Goal: Task Accomplishment & Management: Use online tool/utility

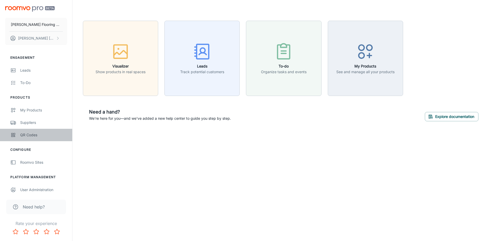
click at [27, 134] on div "QR Codes" at bounding box center [43, 135] width 47 height 6
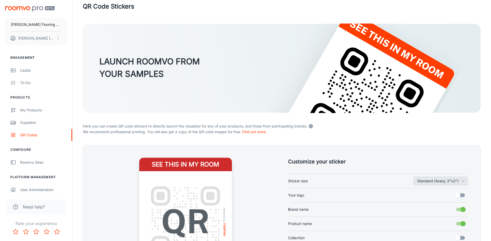
scroll to position [100, 0]
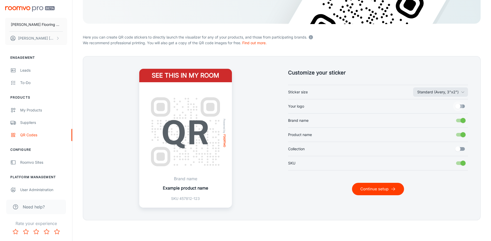
click at [461, 108] on input "Your logo" at bounding box center [458, 107] width 30 height 10
checkbox input "true"
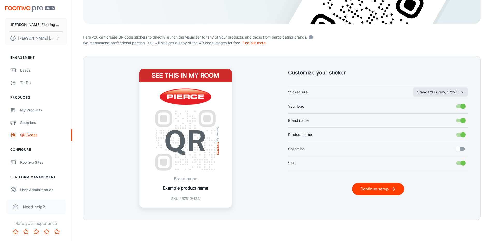
click at [387, 188] on button "Continue setup" at bounding box center [378, 189] width 52 height 12
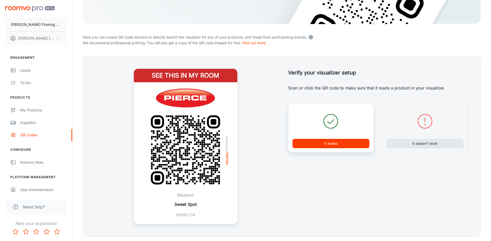
click at [342, 142] on button "It works" at bounding box center [331, 143] width 77 height 9
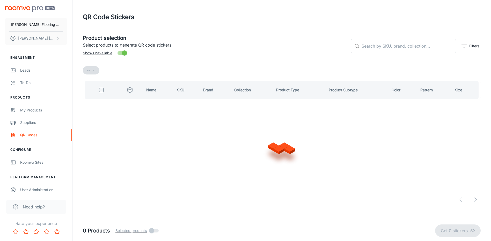
scroll to position [0, 0]
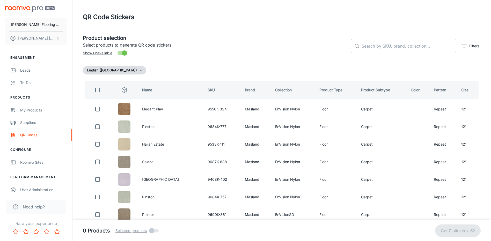
drag, startPoint x: 399, startPoint y: 45, endPoint x: 396, endPoint y: 39, distance: 6.5
click at [396, 39] on input "text" at bounding box center [409, 46] width 95 height 15
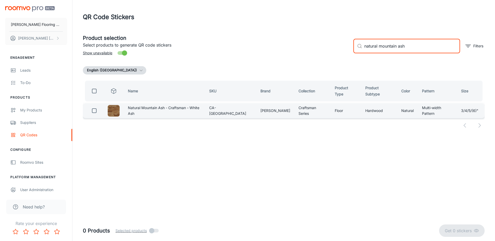
type input "natural mountain ash"
click at [96, 109] on input "checkbox" at bounding box center [94, 111] width 10 height 10
checkbox input "true"
drag, startPoint x: 406, startPoint y: 49, endPoint x: 354, endPoint y: 54, distance: 52.8
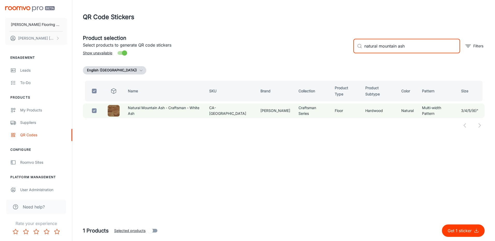
click at [354, 54] on div "​ natural mountain ash ​ Filters" at bounding box center [416, 44] width 135 height 28
checkbox input "false"
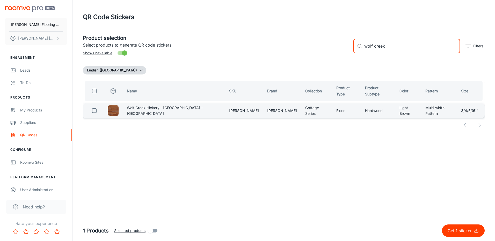
type input "wolf creek"
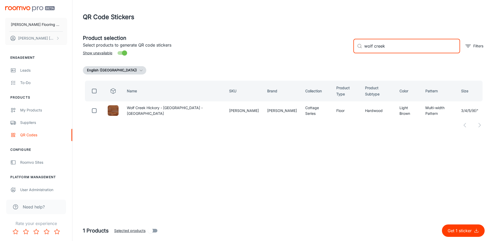
drag, startPoint x: 96, startPoint y: 109, endPoint x: 218, endPoint y: 93, distance: 123.3
click at [96, 109] on input "checkbox" at bounding box center [94, 111] width 10 height 10
checkbox input "true"
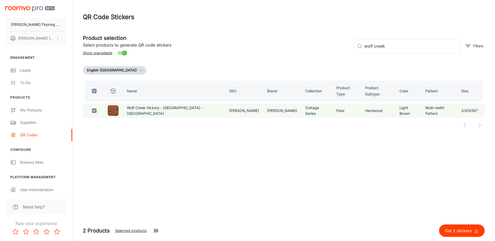
drag, startPoint x: 387, startPoint y: 48, endPoint x: 348, endPoint y: 54, distance: 39.1
click at [348, 54] on div "Product selection Select products to generate QR code stickers Show unavailable…" at bounding box center [282, 44] width 406 height 28
checkbox input "false"
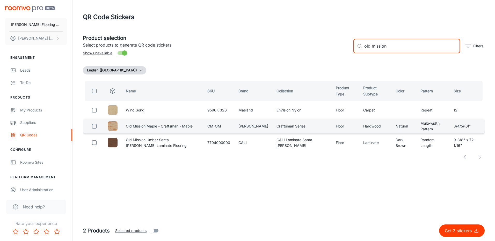
type input "old mission"
click at [94, 125] on input "checkbox" at bounding box center [94, 126] width 10 height 10
checkbox input "true"
drag, startPoint x: 394, startPoint y: 45, endPoint x: 347, endPoint y: 54, distance: 47.6
click at [347, 55] on div "Product selection Select products to generate QR code stickers Show unavailable…" at bounding box center [282, 44] width 406 height 28
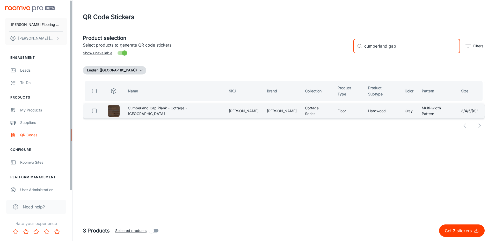
type input "cumberland gap"
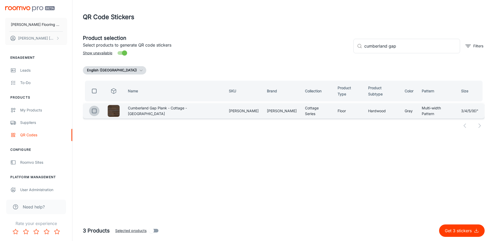
click at [98, 109] on input "checkbox" at bounding box center [94, 111] width 10 height 10
checkbox input "true"
drag, startPoint x: 395, startPoint y: 48, endPoint x: 349, endPoint y: 53, distance: 46.7
click at [349, 53] on div "Product selection Select products to generate QR code stickers Show unavailable…" at bounding box center [282, 44] width 406 height 28
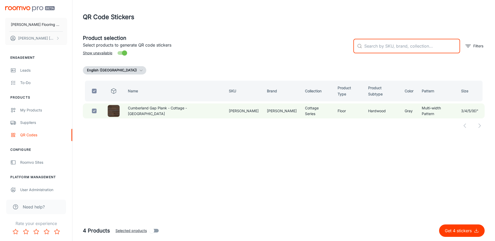
checkbox input "false"
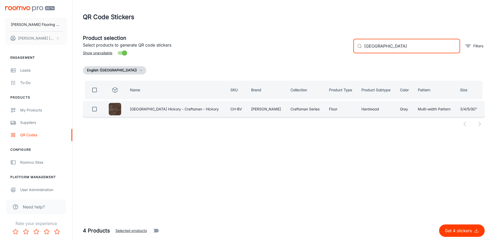
type input "[GEOGRAPHIC_DATA]"
click at [95, 111] on input "checkbox" at bounding box center [94, 109] width 10 height 10
checkbox input "true"
drag, startPoint x: 370, startPoint y: 49, endPoint x: 313, endPoint y: 55, distance: 57.1
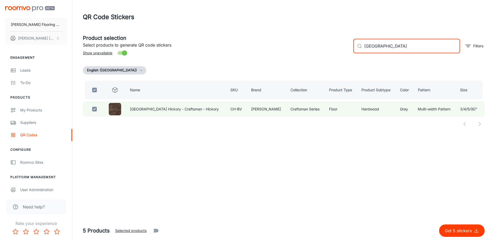
click at [313, 55] on div "Product selection Select products to generate QR code stickers Show unavailable…" at bounding box center [282, 44] width 406 height 28
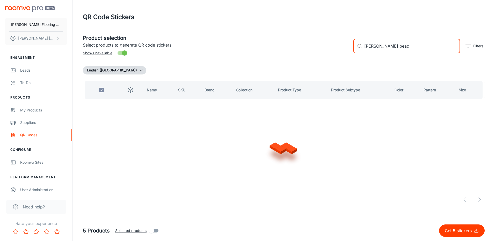
type input "[PERSON_NAME][GEOGRAPHIC_DATA]"
checkbox input "false"
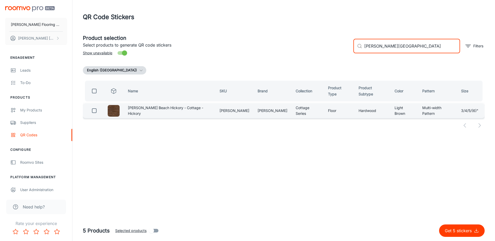
type input "[PERSON_NAME][GEOGRAPHIC_DATA]"
click at [95, 110] on input "checkbox" at bounding box center [94, 111] width 10 height 10
checkbox input "true"
drag, startPoint x: 398, startPoint y: 46, endPoint x: 329, endPoint y: 57, distance: 70.5
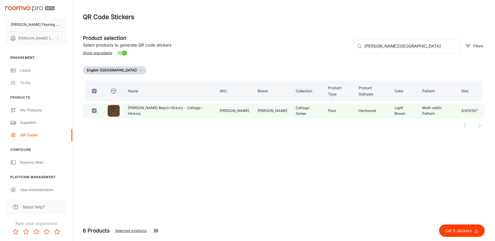
click at [329, 57] on div "Product selection Select products to generate QR code stickers Show unavailable…" at bounding box center [282, 44] width 406 height 28
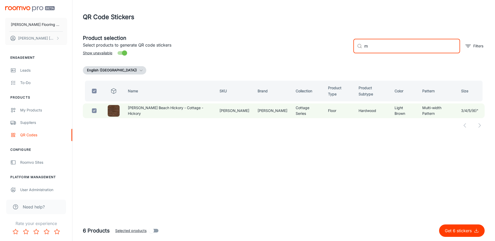
type input "mo"
checkbox input "false"
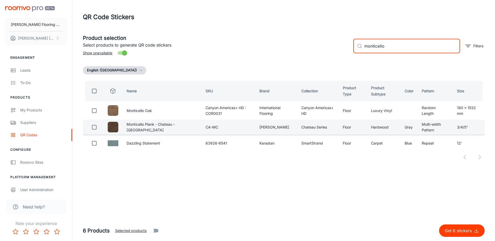
type input "monticello"
click at [94, 127] on input "checkbox" at bounding box center [94, 127] width 10 height 10
checkbox input "true"
drag, startPoint x: 385, startPoint y: 46, endPoint x: 343, endPoint y: 52, distance: 42.8
click at [343, 52] on div "Product selection Select products to generate QR code stickers Show unavailable…" at bounding box center [282, 44] width 406 height 28
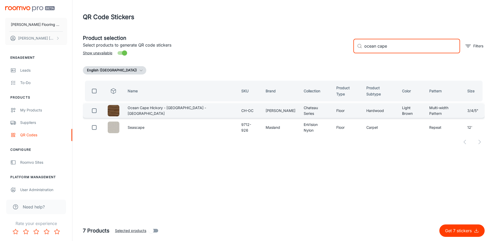
type input "ocean cape"
drag, startPoint x: 94, startPoint y: 110, endPoint x: 176, endPoint y: 107, distance: 81.6
click at [95, 109] on input "checkbox" at bounding box center [94, 111] width 10 height 10
checkbox input "true"
drag, startPoint x: 389, startPoint y: 46, endPoint x: 349, endPoint y: 49, distance: 40.0
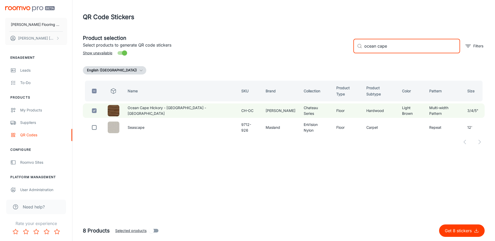
click at [349, 49] on div "Product selection Select products to generate QR code stickers Show unavailable…" at bounding box center [282, 44] width 406 height 28
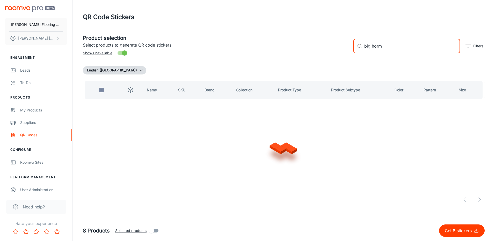
type input "big hor"
checkbox input "false"
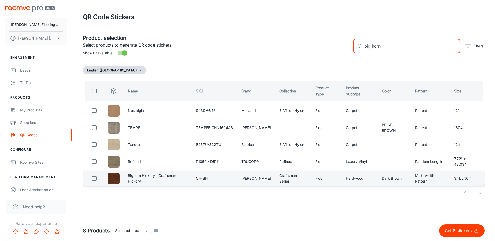
type input "big horn"
click at [93, 181] on input "checkbox" at bounding box center [94, 179] width 10 height 10
checkbox input "true"
drag, startPoint x: 353, startPoint y: 49, endPoint x: 345, endPoint y: 52, distance: 8.4
click at [345, 52] on div "Product selection Select products to generate QR code stickers Show unavailable…" at bounding box center [282, 44] width 406 height 28
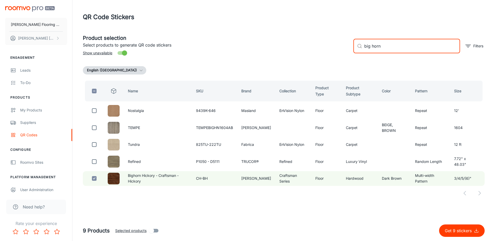
type input "n"
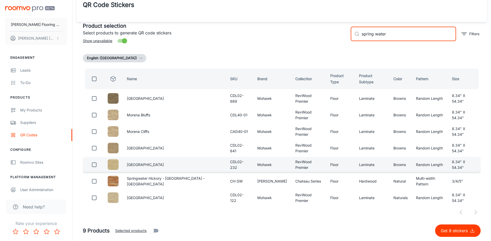
scroll to position [19, 0]
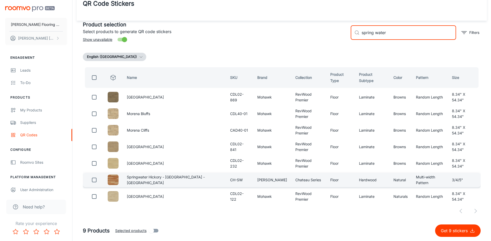
type input "spring water"
click at [95, 180] on input "checkbox" at bounding box center [94, 180] width 10 height 10
checkbox input "true"
drag, startPoint x: 391, startPoint y: 30, endPoint x: 342, endPoint y: 39, distance: 50.4
click at [342, 39] on div "Product selection Select products to generate QR code stickers Show unavailable…" at bounding box center [282, 119] width 398 height 204
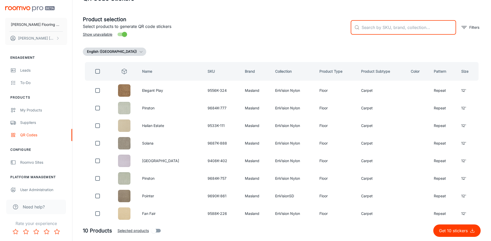
scroll to position [0, 0]
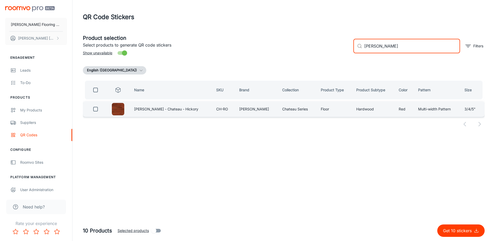
type input "[PERSON_NAME]"
click at [95, 110] on input "checkbox" at bounding box center [95, 109] width 10 height 10
checkbox input "true"
drag, startPoint x: 386, startPoint y: 46, endPoint x: 352, endPoint y: 49, distance: 33.9
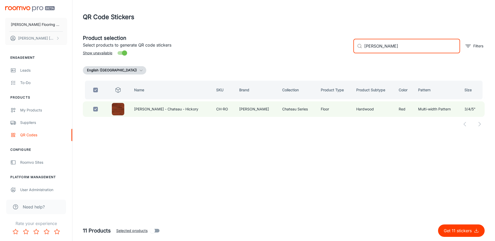
click at [352, 49] on div "​ [PERSON_NAME] ​ Filters" at bounding box center [416, 44] width 135 height 28
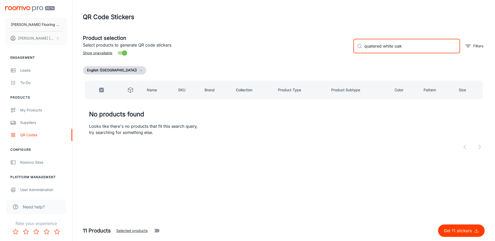
type input "quartered white oak"
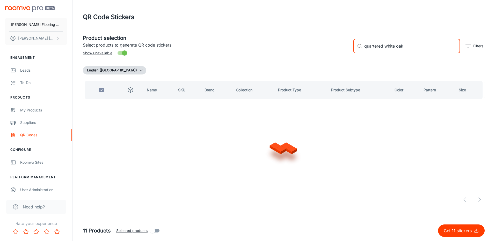
click at [406, 45] on input "quartered white oak" at bounding box center [412, 46] width 96 height 15
checkbox input "false"
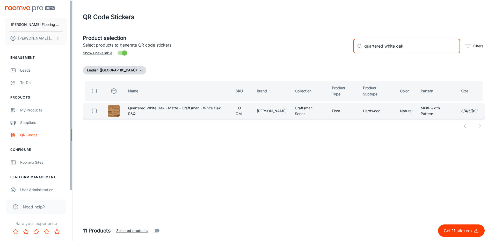
type input "quartered white oak"
click at [93, 107] on input "checkbox" at bounding box center [94, 111] width 10 height 10
checkbox input "true"
drag, startPoint x: 410, startPoint y: 44, endPoint x: 359, endPoint y: 49, distance: 51.8
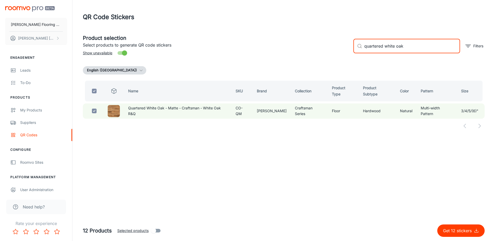
click at [359, 49] on div "​ quartered white oak ​" at bounding box center [406, 46] width 107 height 15
checkbox input "false"
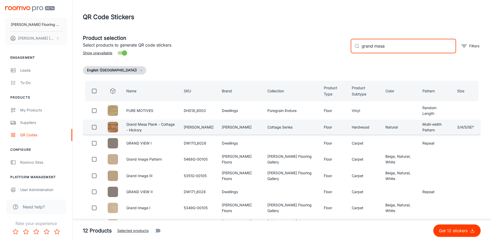
type input "grand mesa"
click at [93, 128] on input "checkbox" at bounding box center [94, 127] width 10 height 10
checkbox input "true"
click at [345, 56] on div "Product selection Select products to generate QR code stickers Show unavailable…" at bounding box center [280, 44] width 402 height 28
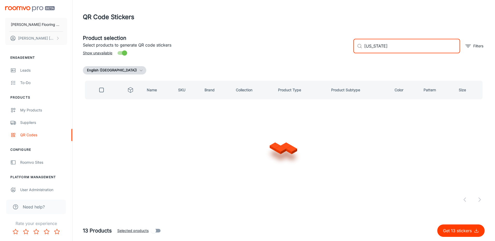
type input "[US_STATE]"
checkbox input "true"
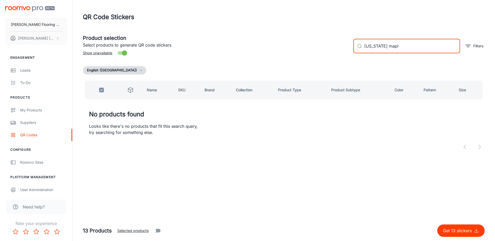
type input "[US_STATE] maple"
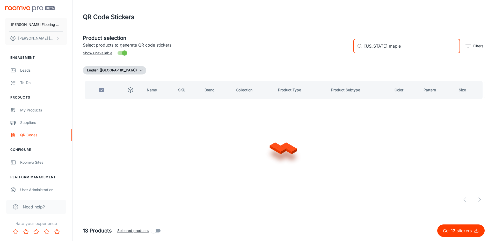
checkbox input "false"
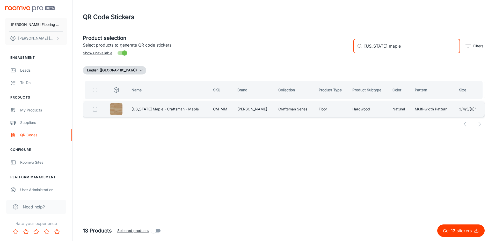
type input "[US_STATE] maple"
click at [97, 109] on input "checkbox" at bounding box center [95, 109] width 10 height 10
checkbox input "true"
drag, startPoint x: 370, startPoint y: 50, endPoint x: 348, endPoint y: 53, distance: 22.5
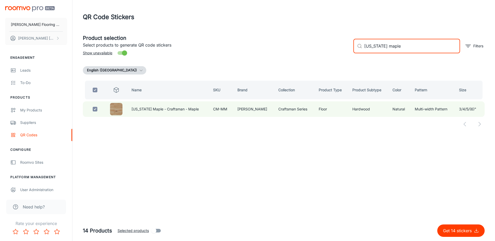
click at [348, 53] on div "Product selection Select products to generate QR code stickers Show unavailable…" at bounding box center [282, 44] width 406 height 28
checkbox input "false"
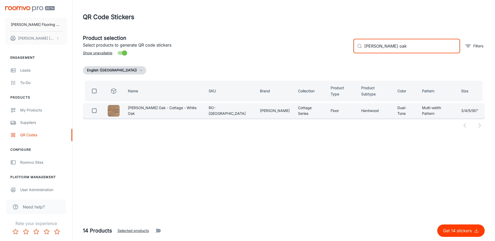
type input "[PERSON_NAME] oak"
click at [97, 107] on input "checkbox" at bounding box center [94, 111] width 10 height 10
checkbox input "true"
drag, startPoint x: 391, startPoint y: 48, endPoint x: 341, endPoint y: 57, distance: 50.6
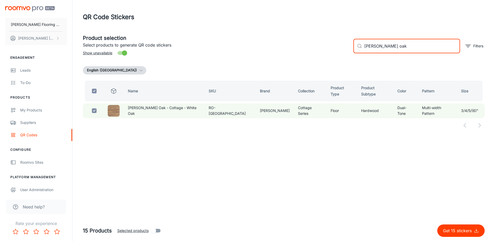
click at [341, 57] on div "Product selection Select products to generate QR code stickers Show unavailable…" at bounding box center [282, 44] width 406 height 28
checkbox input "false"
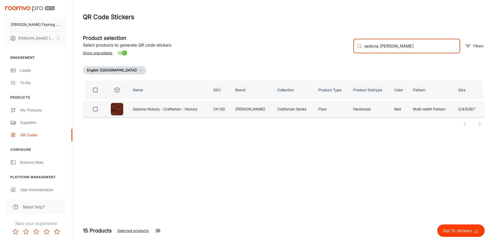
type input "sedona [PERSON_NAME]"
drag, startPoint x: 95, startPoint y: 107, endPoint x: 110, endPoint y: 103, distance: 15.5
click at [95, 106] on input "checkbox" at bounding box center [95, 109] width 10 height 10
checkbox input "true"
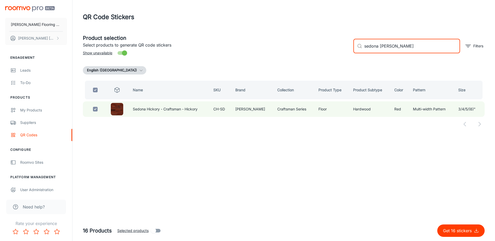
drag, startPoint x: 380, startPoint y: 47, endPoint x: 354, endPoint y: 49, distance: 25.5
click at [354, 49] on div "​ sedona [PERSON_NAME] ​" at bounding box center [406, 46] width 107 height 15
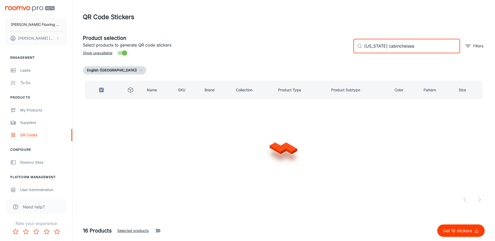
type input "[US_STATE] cabin [PERSON_NAME]"
checkbox input "false"
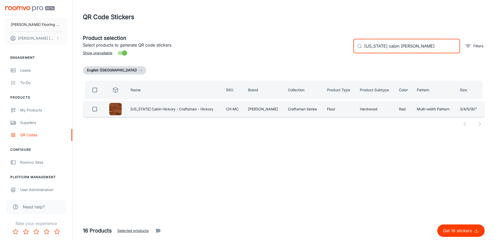
type input "[US_STATE] cabin [PERSON_NAME]"
click at [96, 107] on input "checkbox" at bounding box center [95, 109] width 10 height 10
checkbox input "true"
drag, startPoint x: 415, startPoint y: 46, endPoint x: 353, endPoint y: 46, distance: 61.6
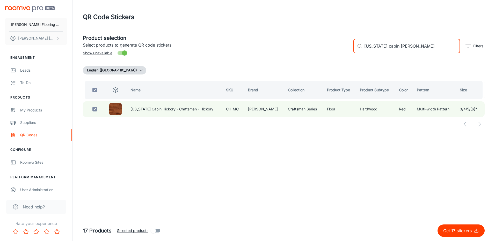
click at [353, 46] on div "​ [US_STATE] cabin chelsea ​" at bounding box center [406, 46] width 107 height 15
checkbox input "false"
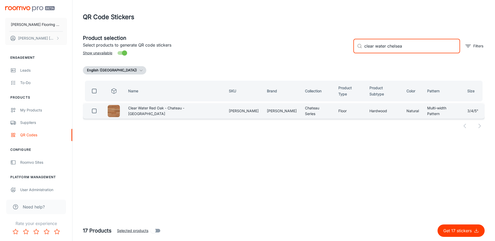
type input "clear water chelsea"
click at [94, 110] on input "checkbox" at bounding box center [94, 111] width 10 height 10
checkbox input "true"
drag, startPoint x: 387, startPoint y: 45, endPoint x: 360, endPoint y: 51, distance: 27.5
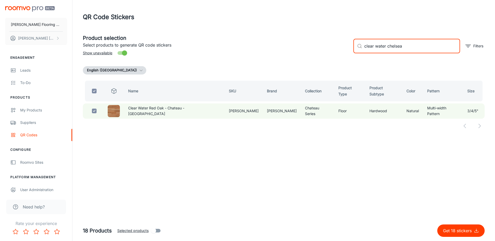
click at [360, 51] on div "​ clear water chelsea ​" at bounding box center [406, 46] width 107 height 15
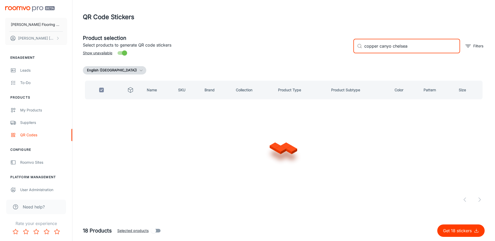
type input "copper canyon chelsea"
checkbox input "false"
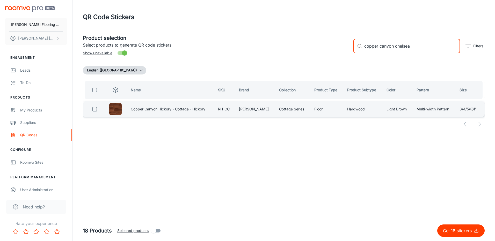
type input "copper canyon chelsea"
click at [96, 107] on input "checkbox" at bounding box center [95, 109] width 10 height 10
checkbox input "true"
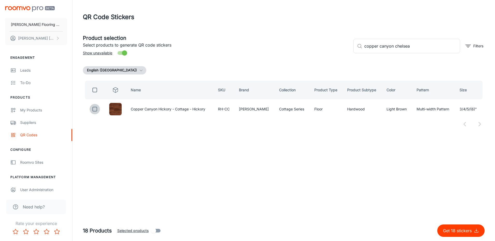
checkbox input "true"
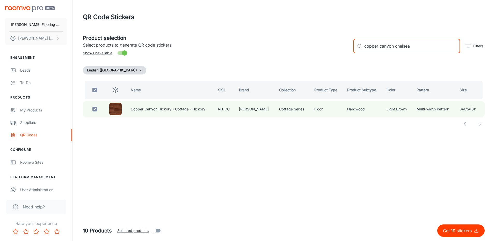
drag, startPoint x: 394, startPoint y: 46, endPoint x: 352, endPoint y: 54, distance: 42.1
click at [352, 54] on div "​ copper canyon chelsea ​ Filters" at bounding box center [416, 44] width 135 height 28
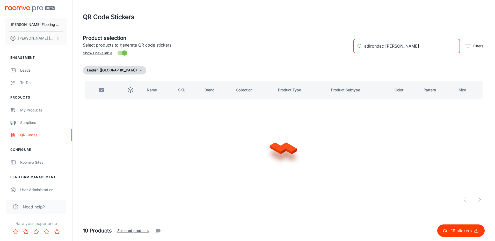
type input "adirondack [PERSON_NAME]"
checkbox input "false"
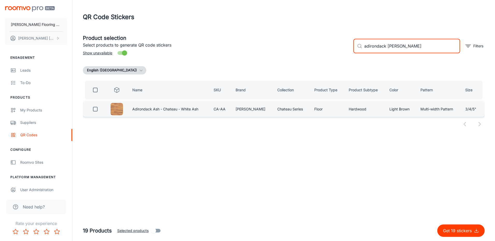
type input "adirondack [PERSON_NAME]"
click at [98, 111] on input "checkbox" at bounding box center [95, 109] width 10 height 10
checkbox input "true"
drag, startPoint x: 387, startPoint y: 46, endPoint x: 359, endPoint y: 49, distance: 27.5
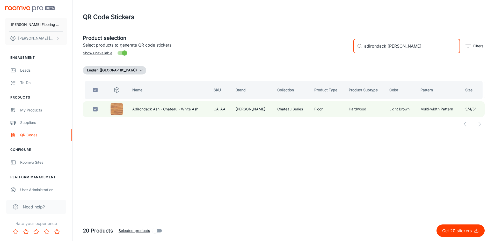
click at [359, 49] on div "​ adirondack [PERSON_NAME] ​" at bounding box center [406, 46] width 107 height 15
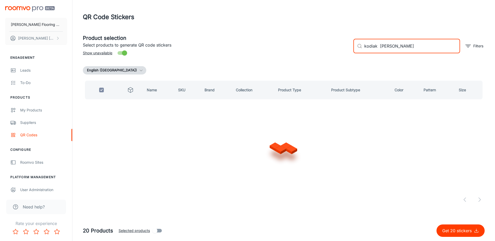
type input "kodiak [PERSON_NAME]"
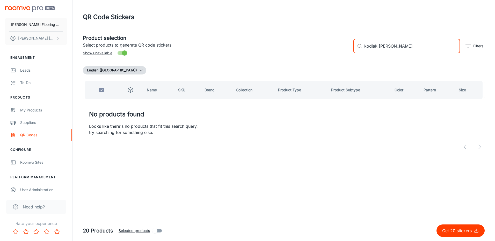
drag, startPoint x: 401, startPoint y: 48, endPoint x: 350, endPoint y: 50, distance: 50.8
click at [350, 50] on div "​ kodiak [PERSON_NAME] ​ Filters" at bounding box center [416, 44] width 135 height 28
type input "ko"
checkbox input "false"
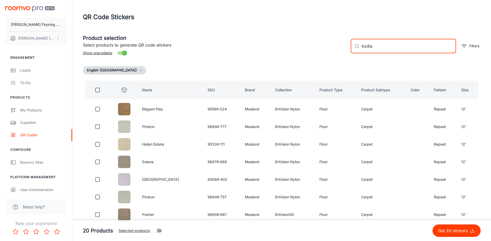
type input "kodiak"
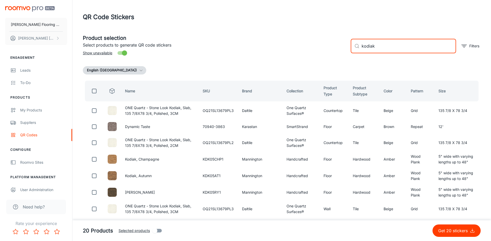
drag, startPoint x: 355, startPoint y: 48, endPoint x: 348, endPoint y: 49, distance: 6.6
click at [348, 49] on div "​ kodiak ​ Filters" at bounding box center [414, 44] width 134 height 28
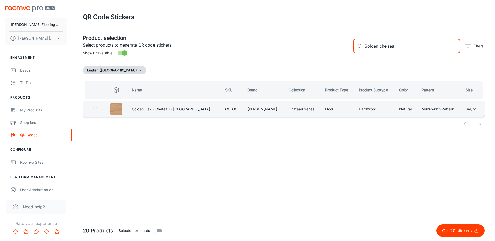
type input "Golden chelsea"
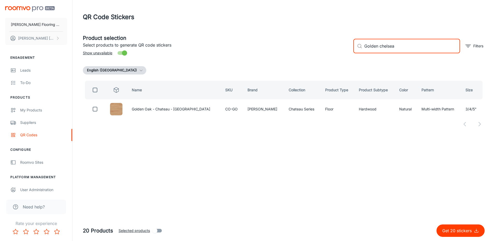
drag, startPoint x: 97, startPoint y: 108, endPoint x: 171, endPoint y: 117, distance: 75.5
click at [97, 108] on input "checkbox" at bounding box center [95, 109] width 10 height 10
checkbox input "true"
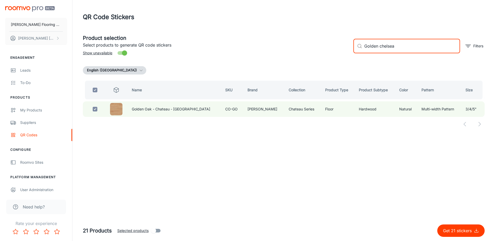
drag, startPoint x: 397, startPoint y: 47, endPoint x: 344, endPoint y: 48, distance: 52.6
click at [344, 48] on div "Product selection Select products to generate QR code stickers Show unavailable…" at bounding box center [282, 44] width 406 height 28
type input "i"
checkbox input "false"
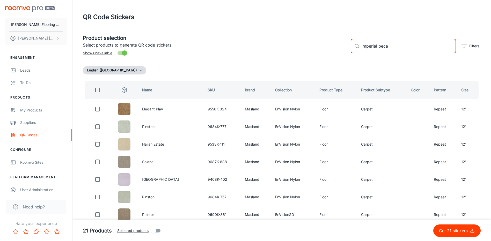
type input "imperial pecan"
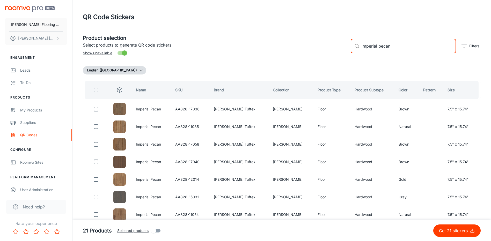
drag, startPoint x: 394, startPoint y: 47, endPoint x: 351, endPoint y: 51, distance: 43.2
click at [351, 51] on div "​ imperial pecan ​" at bounding box center [403, 46] width 105 height 15
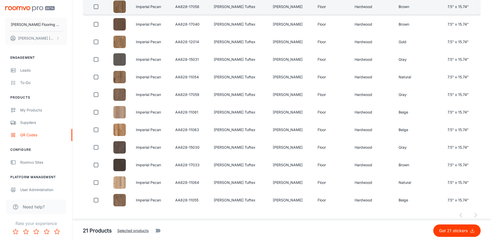
scroll to position [142, 0]
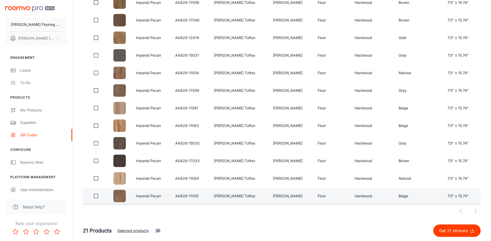
type input "Imperial Pecan"
click at [99, 197] on input "checkbox" at bounding box center [96, 196] width 10 height 10
checkbox input "true"
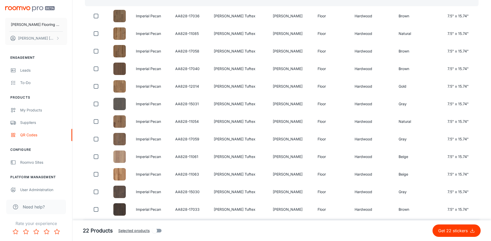
scroll to position [90, 0]
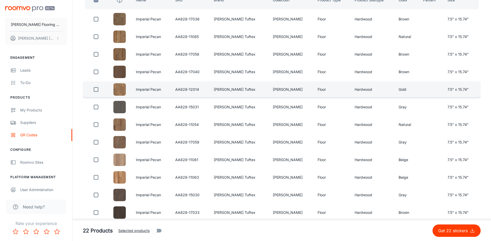
click at [96, 91] on input "checkbox" at bounding box center [96, 89] width 10 height 10
checkbox input "true"
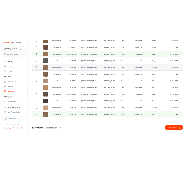
scroll to position [142, 0]
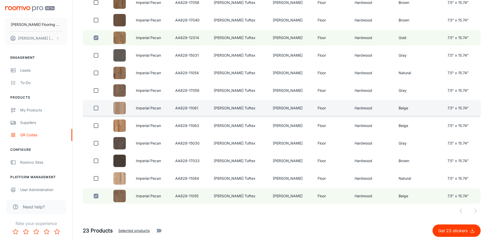
click at [97, 108] on input "checkbox" at bounding box center [96, 108] width 10 height 10
checkbox input "true"
click at [447, 232] on p "Get 24 stickers" at bounding box center [454, 231] width 32 height 6
checkbox input "false"
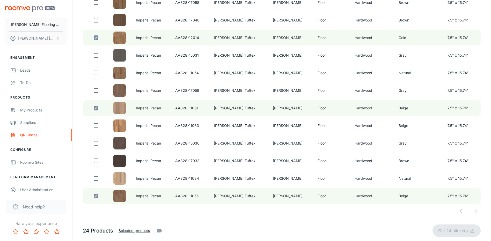
checkbox input "false"
